Goal: Information Seeking & Learning: Compare options

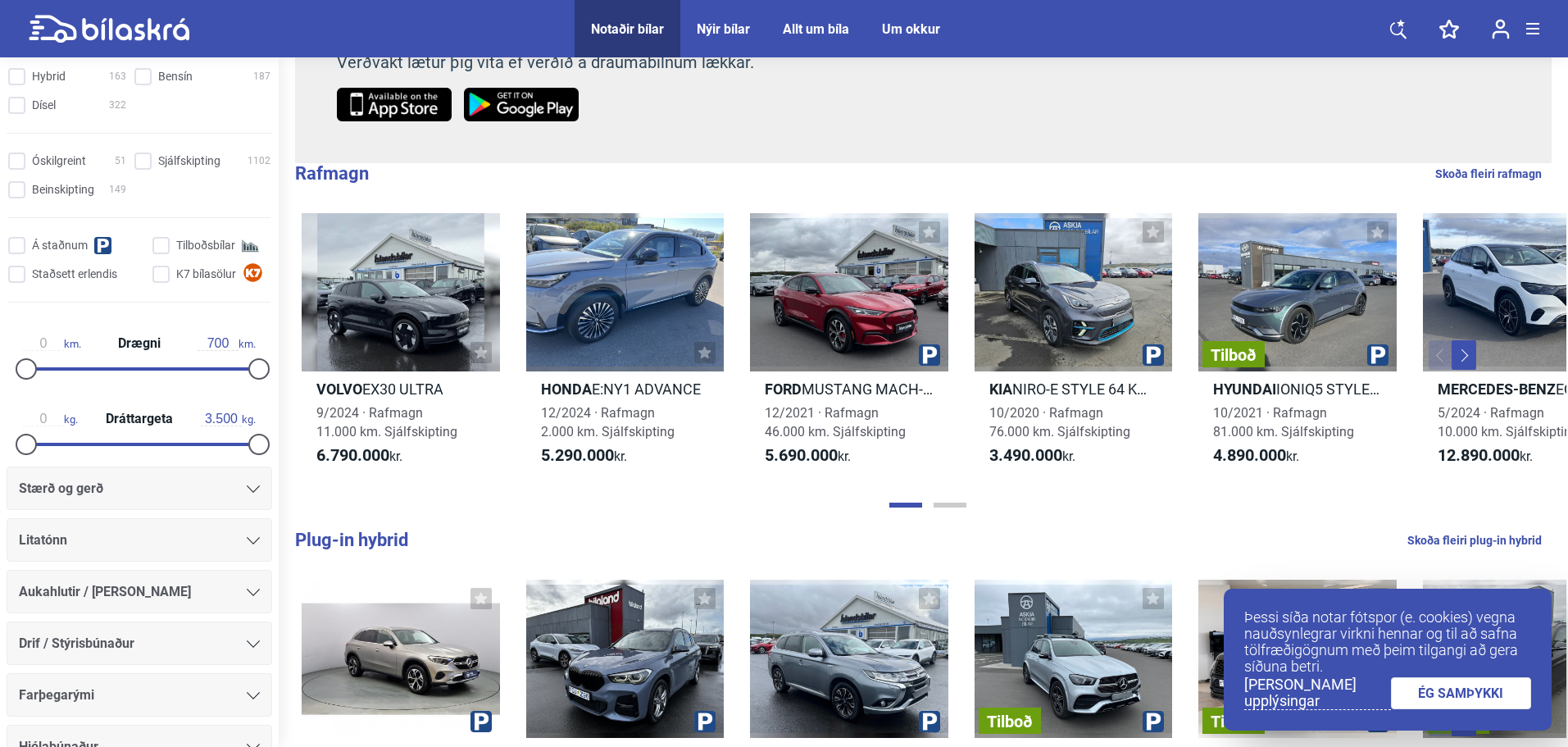
scroll to position [681, 0]
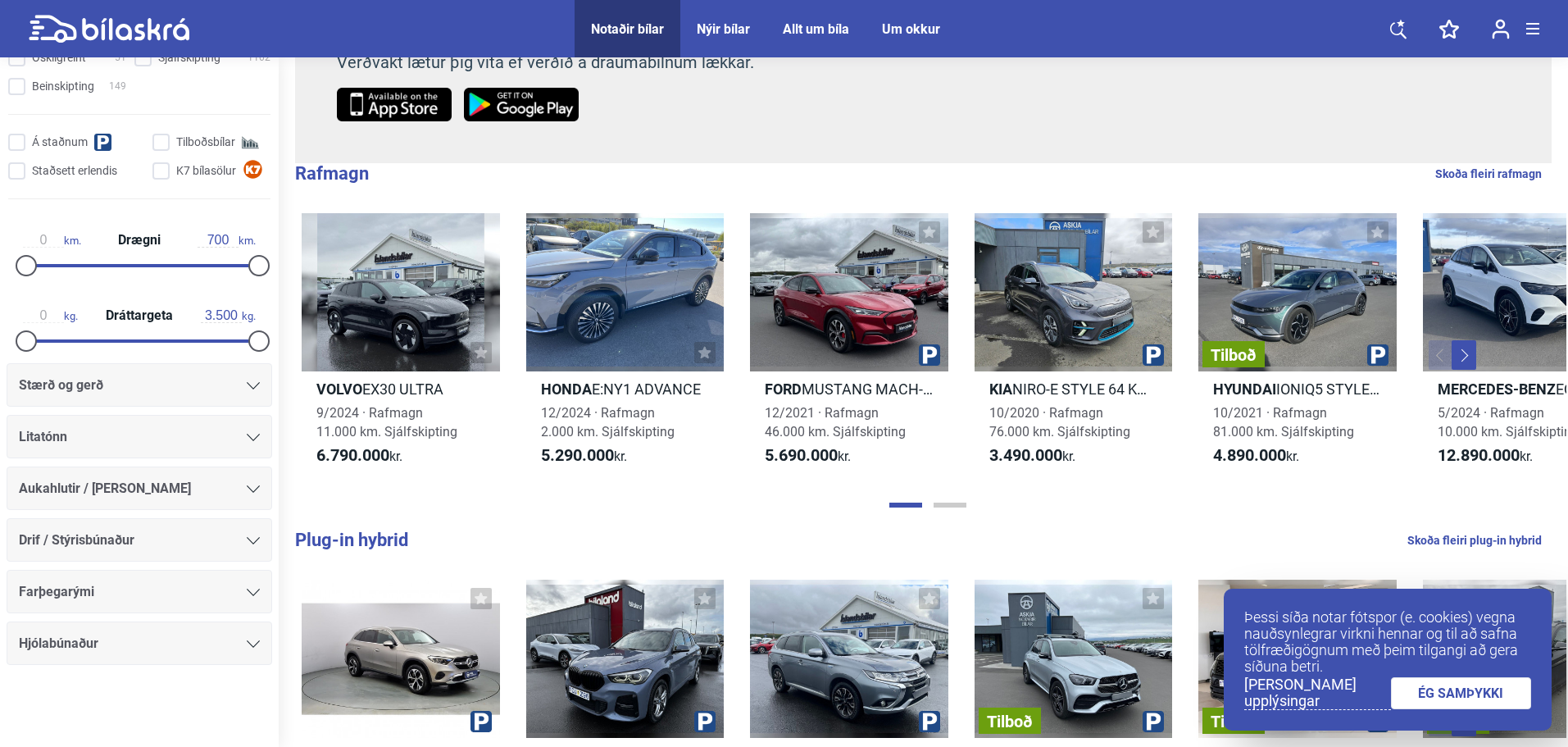
click at [183, 387] on div "Stærð og gerð" at bounding box center [139, 385] width 241 height 23
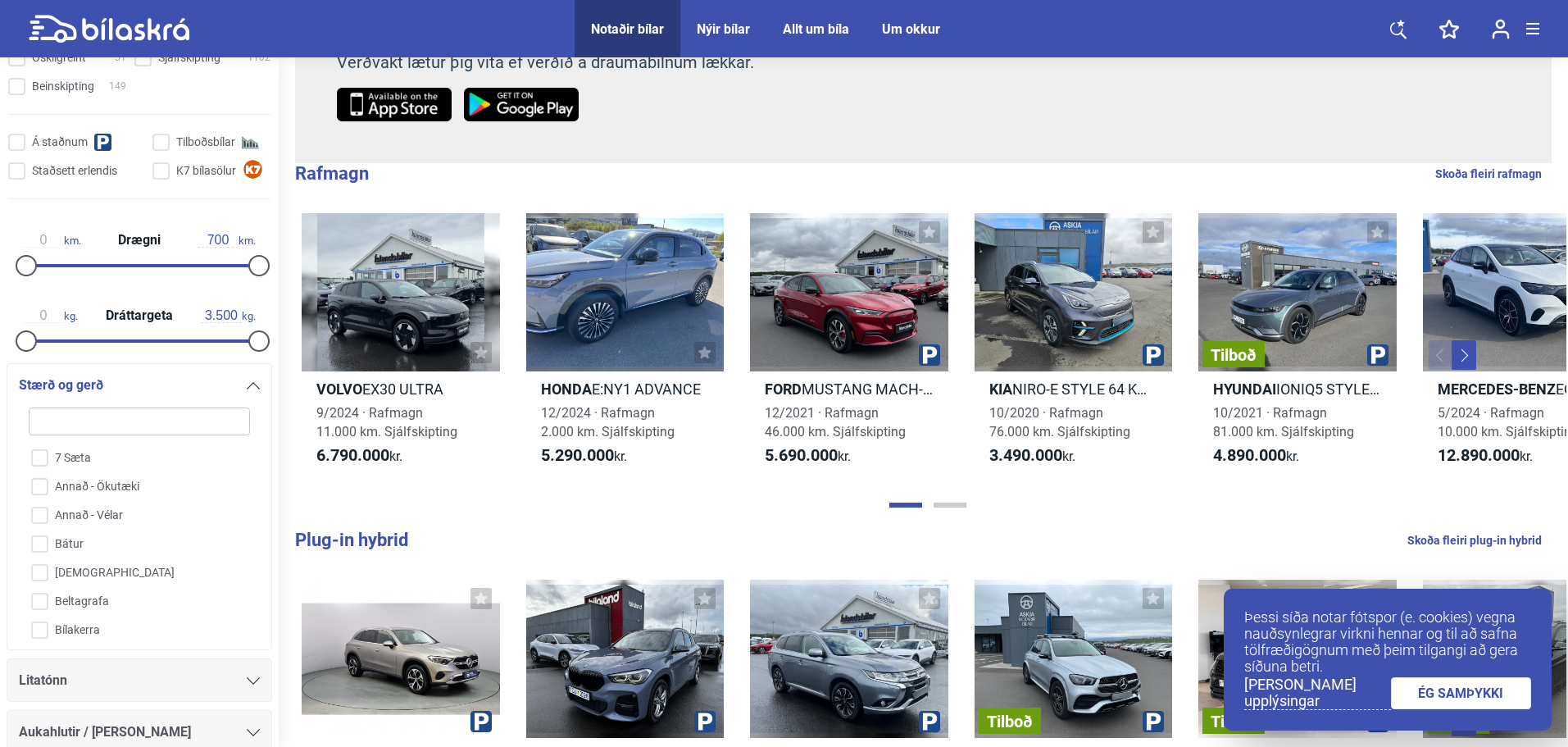
click at [188, 381] on div "Stærð og gerð" at bounding box center [139, 385] width 241 height 23
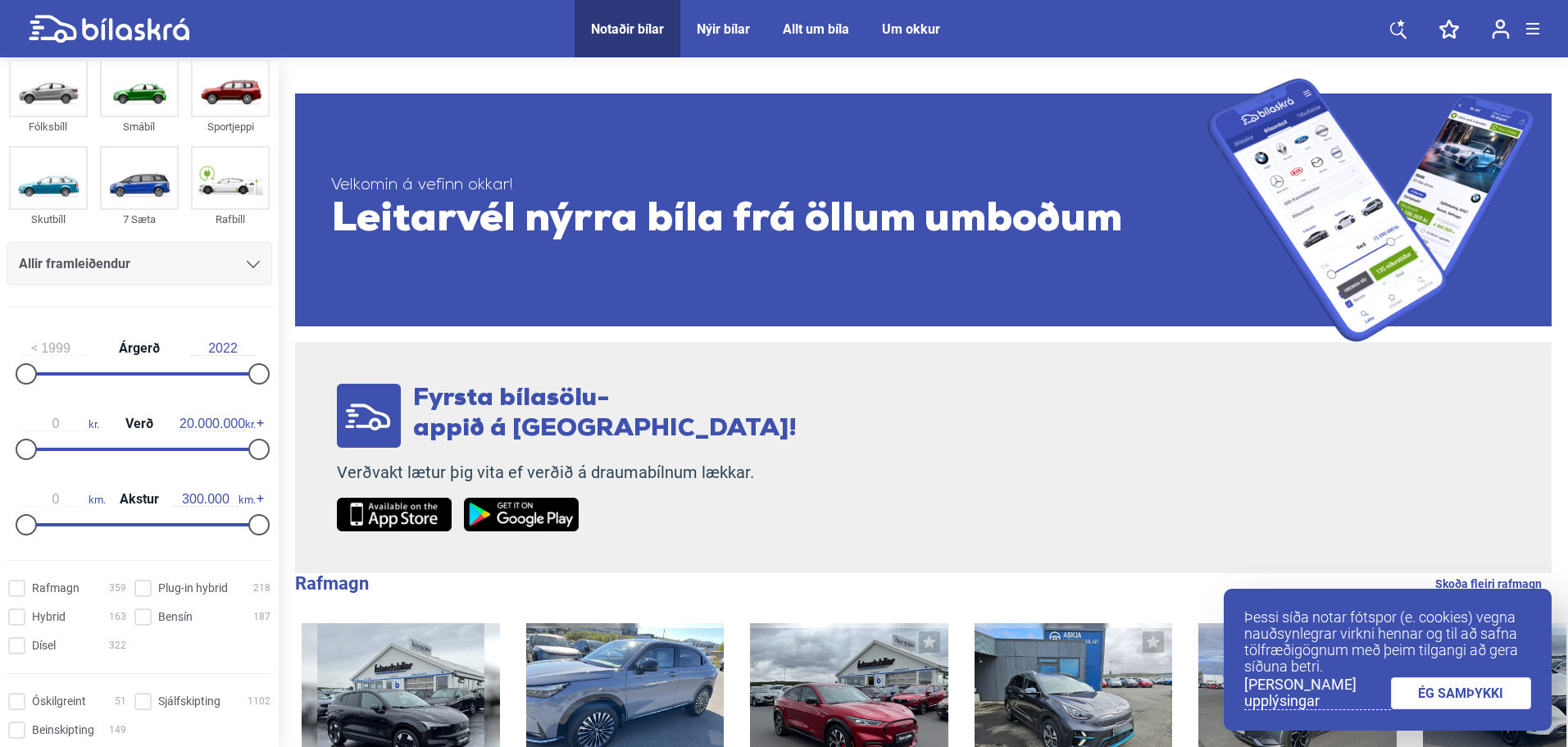
scroll to position [0, 0]
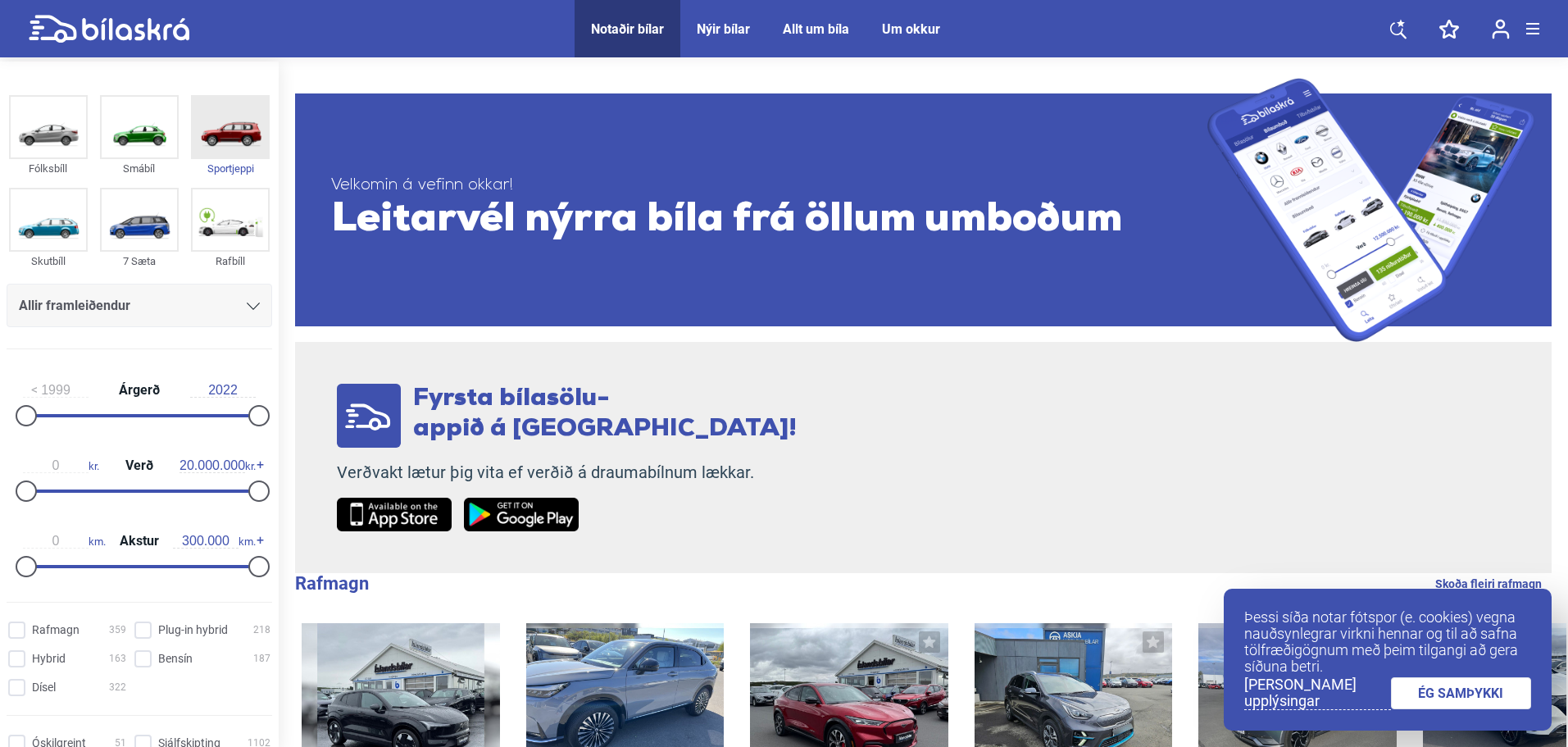
click at [245, 156] on img at bounding box center [230, 127] width 75 height 61
click at [244, 140] on img at bounding box center [230, 127] width 75 height 61
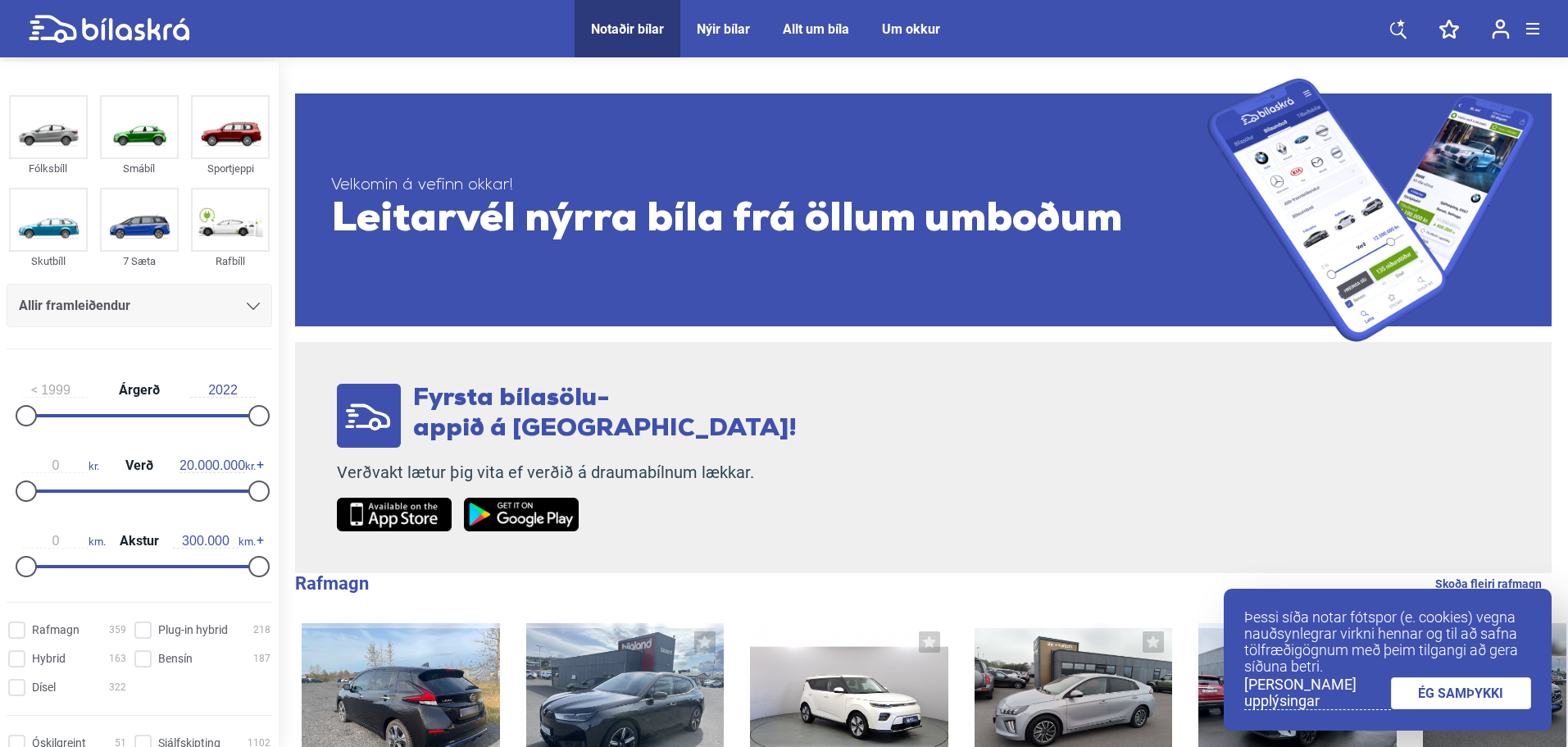
click at [271, 122] on div "Fólksbíll Smábíl Sportjeppi Skutbíll 7 Sæta Rafbíll Allir framleiðendur [PERSON…" at bounding box center [139, 226] width 279 height 272
click at [249, 138] on img at bounding box center [230, 127] width 75 height 61
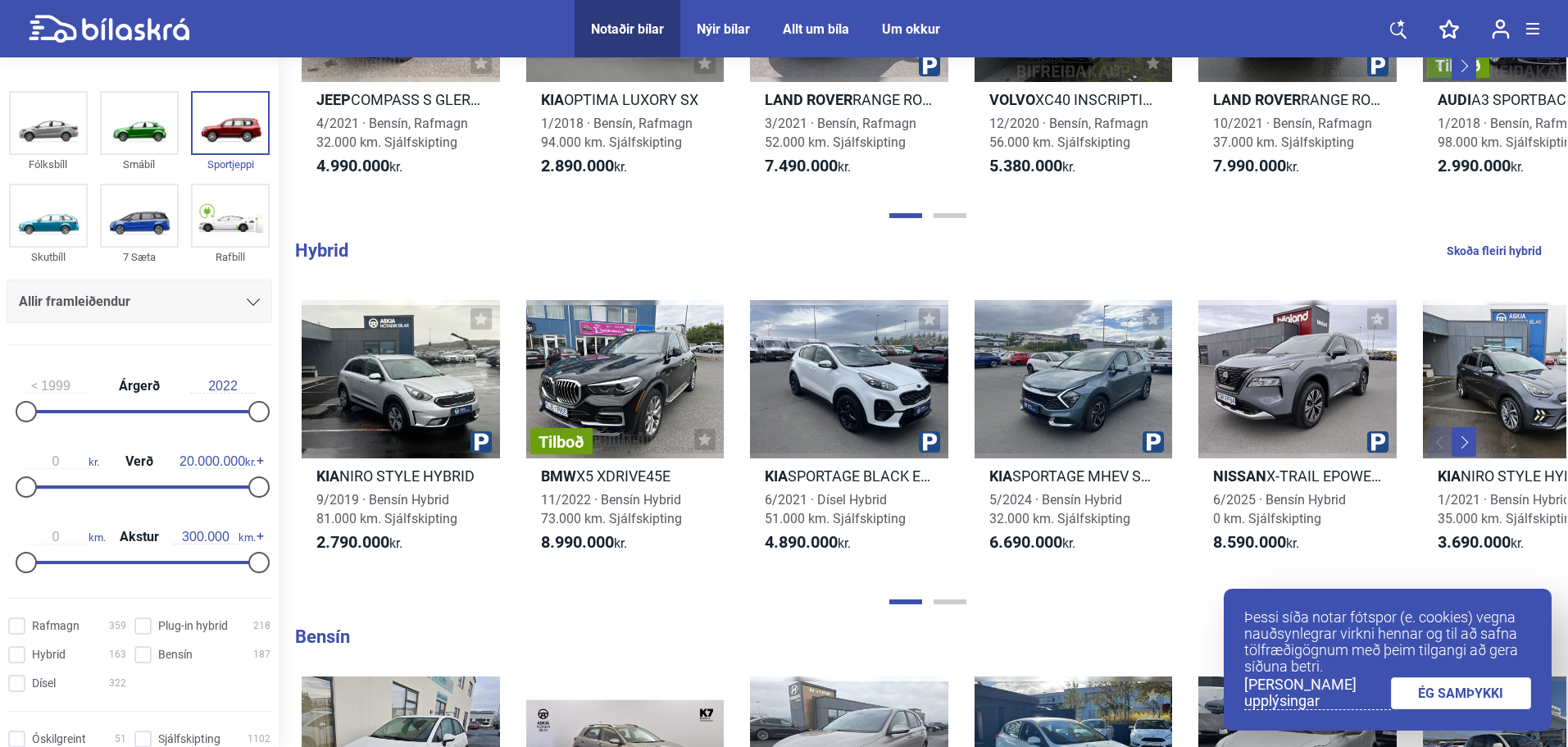
scroll to position [1640, 0]
